Goal: Entertainment & Leisure: Consume media (video, audio)

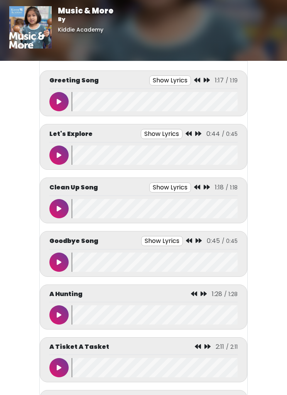
click at [59, 106] on button at bounding box center [58, 101] width 19 height 19
click at [57, 100] on icon at bounding box center [59, 102] width 4 height 6
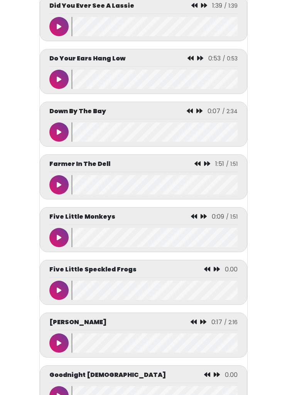
scroll to position [1135, 0]
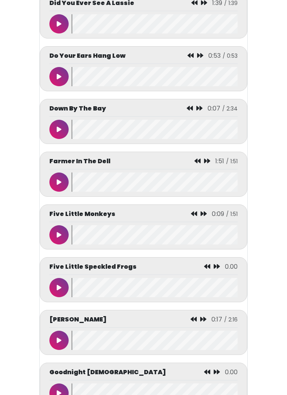
click at [56, 346] on button at bounding box center [58, 340] width 19 height 19
click at [57, 350] on button at bounding box center [58, 340] width 19 height 19
click at [65, 350] on button at bounding box center [58, 340] width 19 height 19
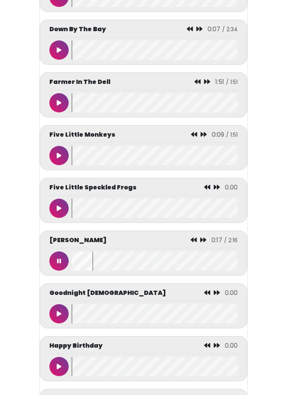
scroll to position [1221, 0]
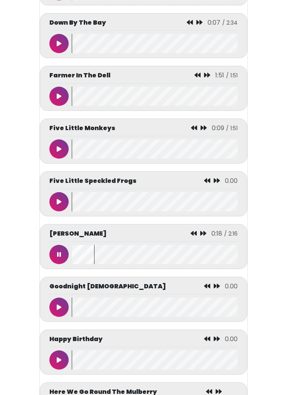
click at [72, 264] on wave at bounding box center [155, 254] width 166 height 19
click at [61, 264] on button at bounding box center [58, 254] width 19 height 19
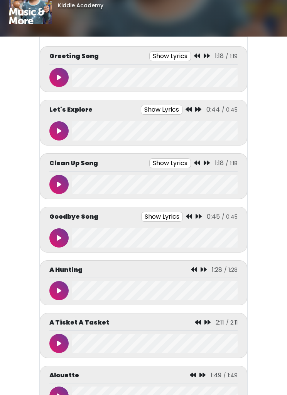
scroll to position [0, 0]
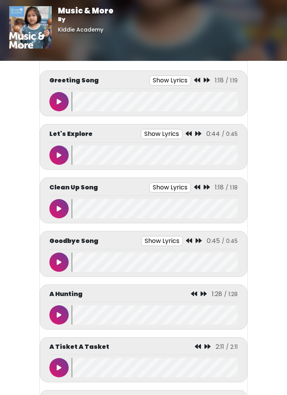
click at [60, 260] on icon at bounding box center [59, 262] width 5 height 6
click at [66, 258] on button at bounding box center [58, 262] width 19 height 19
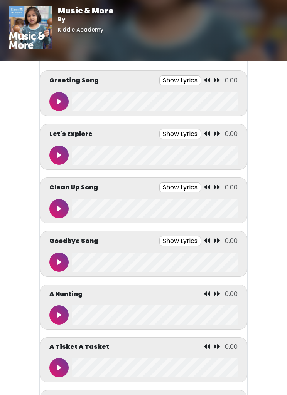
click at [54, 101] on button at bounding box center [58, 101] width 19 height 19
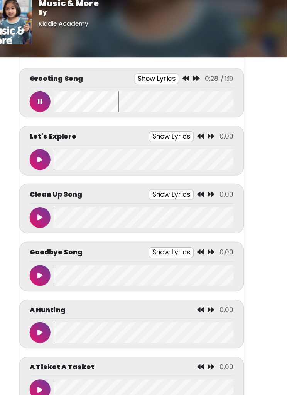
scroll to position [2, 0]
click at [49, 93] on button at bounding box center [58, 99] width 19 height 19
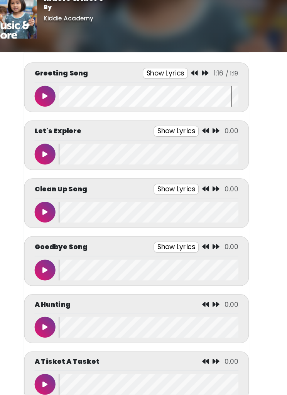
scroll to position [0, 0]
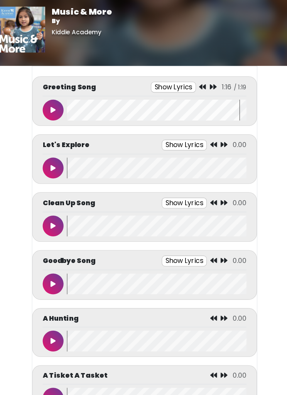
click at [49, 258] on button at bounding box center [58, 262] width 19 height 19
click at [52, 315] on button at bounding box center [58, 314] width 19 height 19
click at [57, 102] on icon at bounding box center [59, 102] width 5 height 6
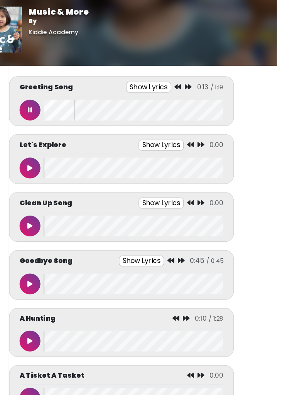
click at [72, 100] on wave at bounding box center [155, 101] width 166 height 19
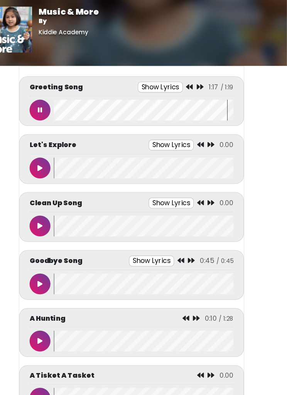
click at [49, 108] on button at bounding box center [58, 101] width 19 height 19
click at [49, 263] on button at bounding box center [58, 262] width 19 height 19
click at [188, 239] on div "0:17 / 0:45" at bounding box center [212, 240] width 49 height 9
click at [188, 243] on icon at bounding box center [191, 241] width 6 height 6
click at [49, 270] on button at bounding box center [58, 262] width 19 height 19
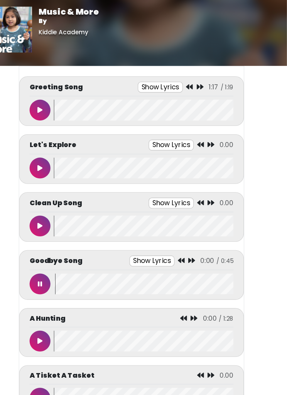
click at [49, 323] on button at bounding box center [58, 314] width 19 height 19
click at [49, 319] on button at bounding box center [58, 314] width 19 height 19
